Goal: Check status: Check status

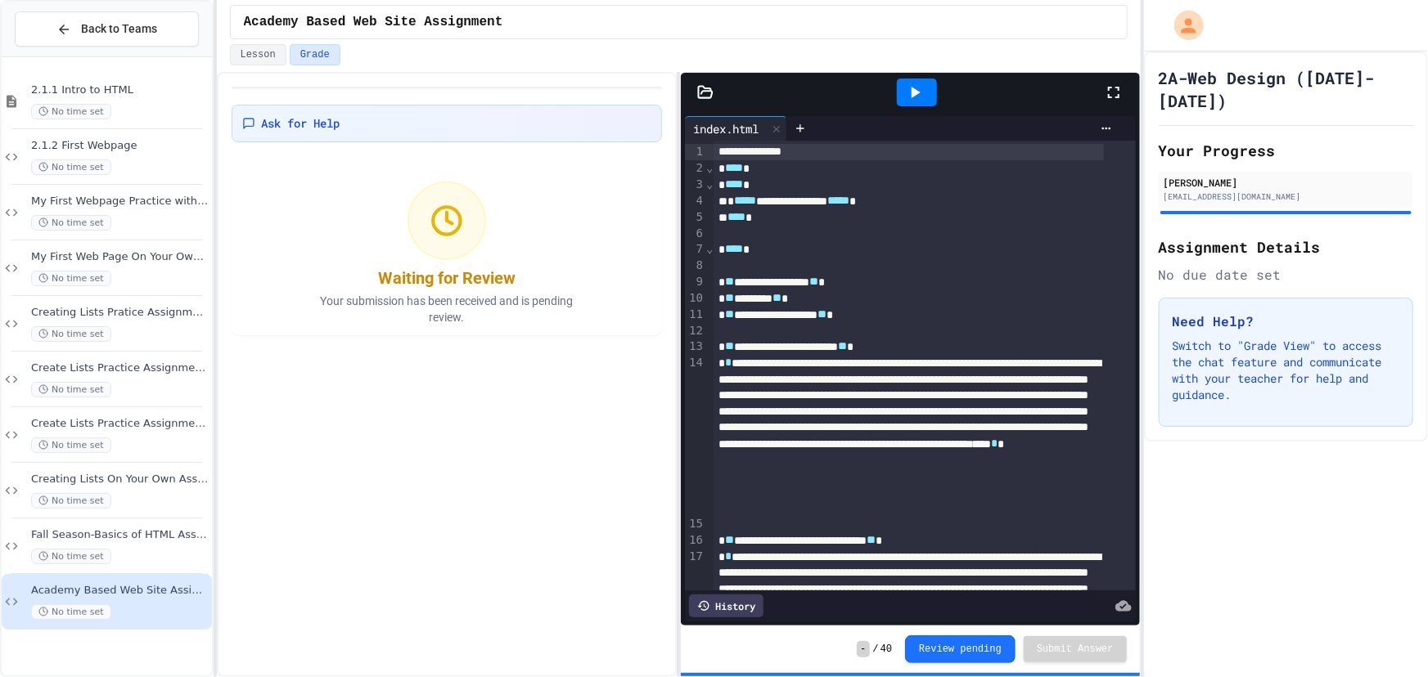
scroll to position [148, 0]
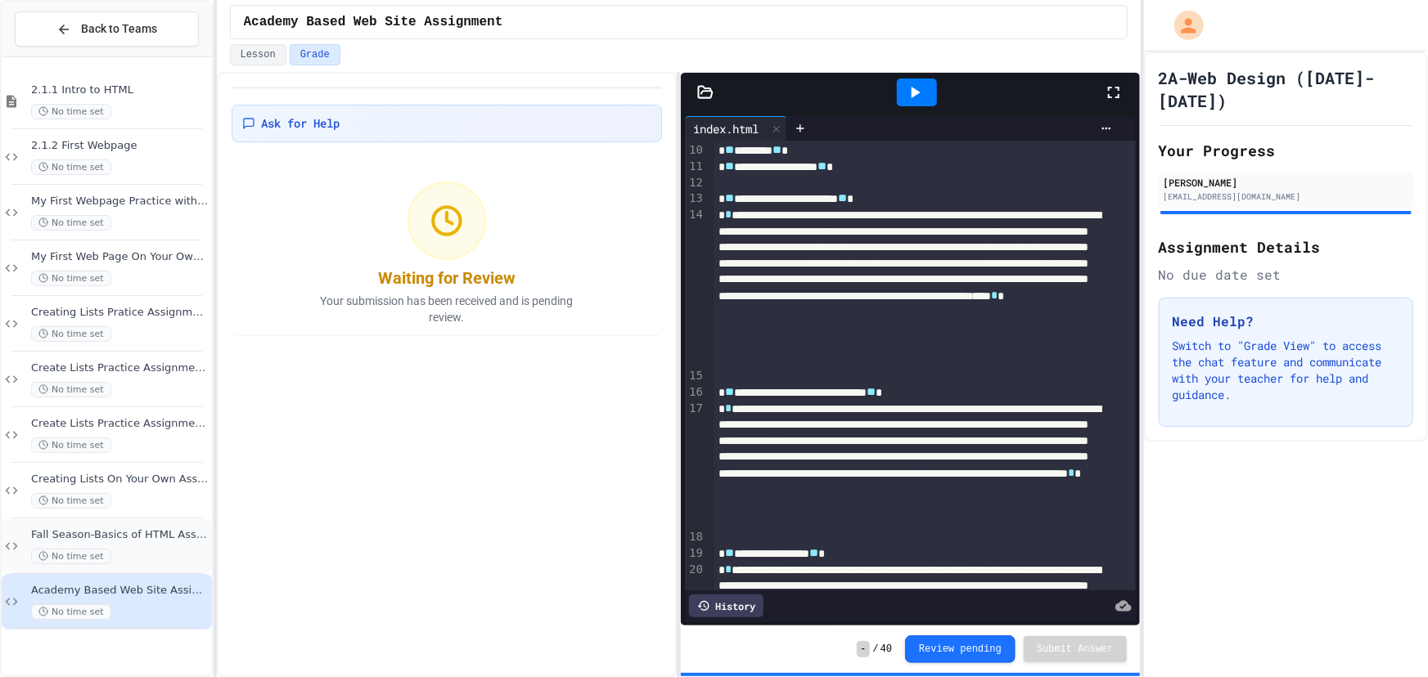
click at [119, 539] on span "Fall Season-Basics of HTML Assignment" at bounding box center [120, 536] width 178 height 14
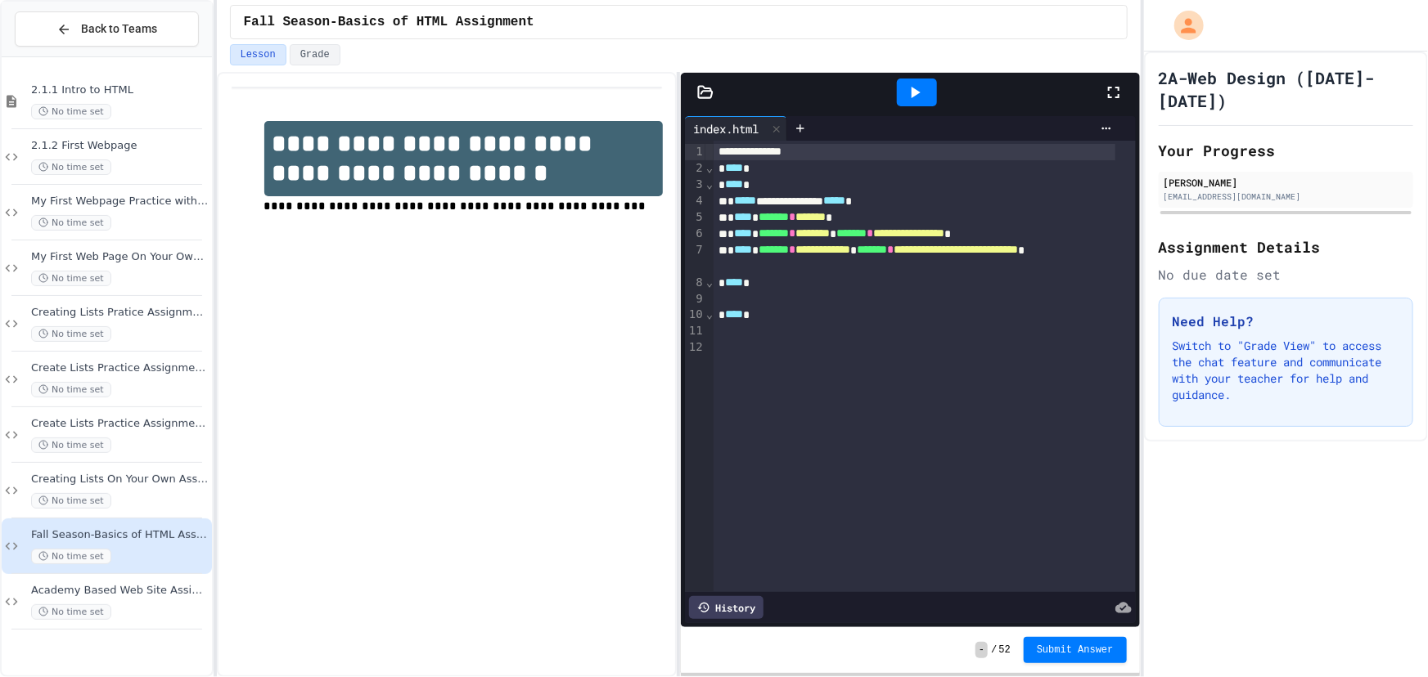
click at [434, 434] on div "**********" at bounding box center [447, 374] width 461 height 605
click at [1334, 595] on div "2A-Web Design ([DATE]-[DATE]) Your Progress [PERSON_NAME] [EMAIL_ADDRESS][DOMAI…" at bounding box center [1286, 365] width 284 height 626
click at [115, 593] on span "Academy Based Web Site Assignment" at bounding box center [120, 591] width 178 height 14
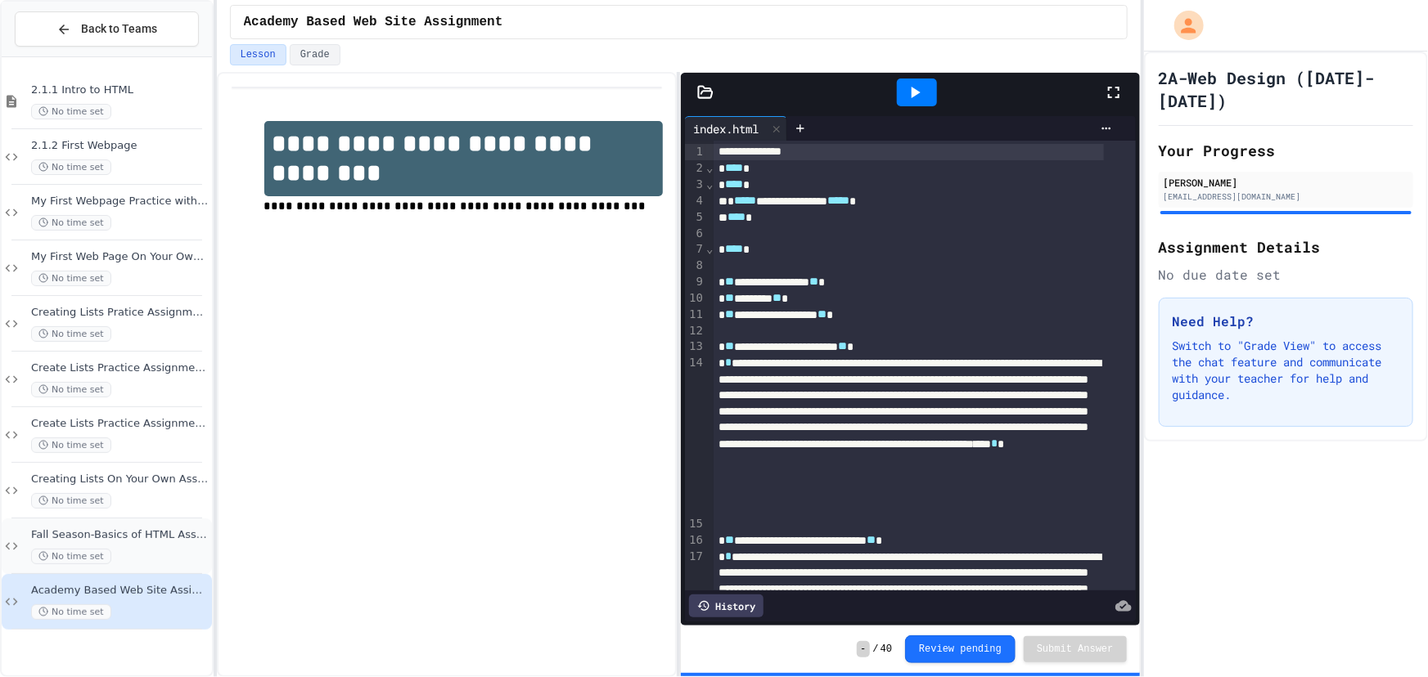
click at [127, 542] on div "Fall Season-Basics of HTML Assignment No time set" at bounding box center [120, 547] width 178 height 36
